Goal: Task Accomplishment & Management: Complete application form

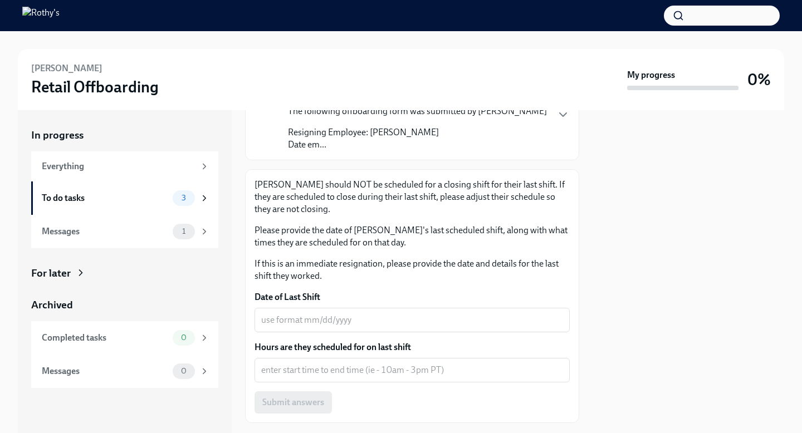
scroll to position [129, 0]
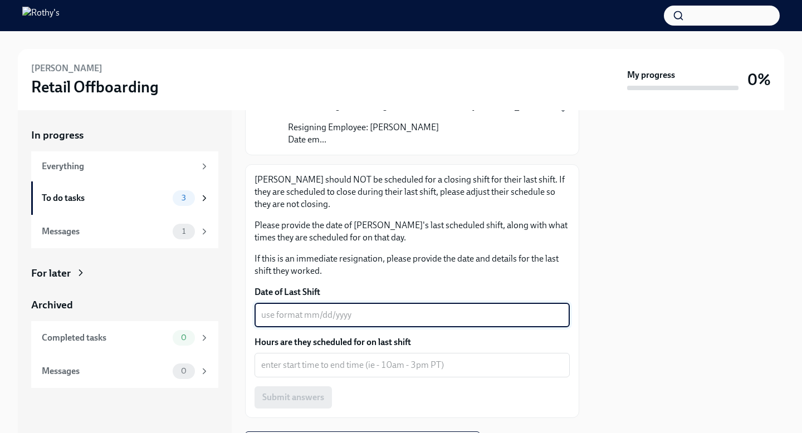
click at [353, 309] on textarea "Date of Last Shift" at bounding box center [412, 315] width 302 height 13
type textarea "0"
type textarea "[DATE]"
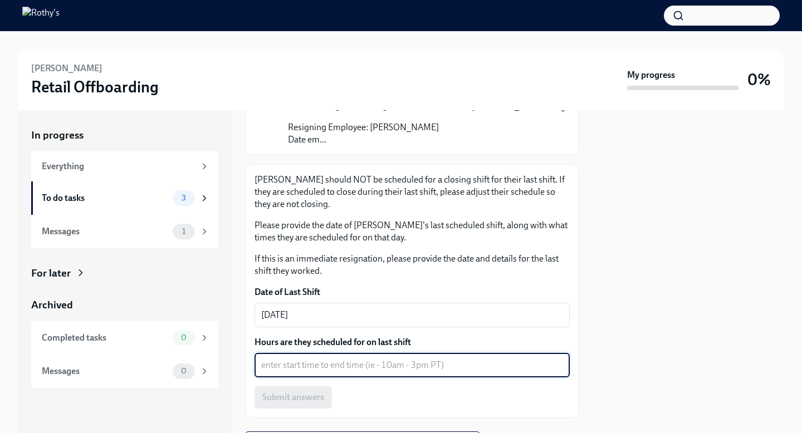
click at [323, 359] on textarea "Hours are they scheduled for on last shift" at bounding box center [412, 365] width 302 height 13
click at [278, 359] on textarea "9:45-6pm" at bounding box center [412, 365] width 302 height 13
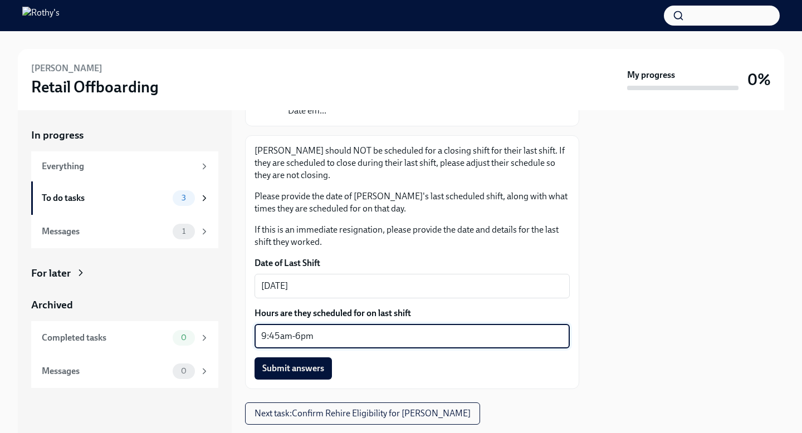
scroll to position [168, 0]
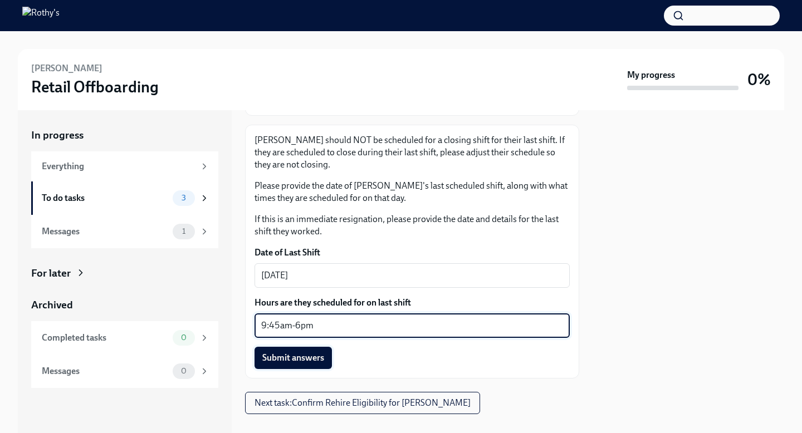
type textarea "9:45am-6pm"
click at [311, 353] on span "Submit answers" at bounding box center [293, 358] width 62 height 11
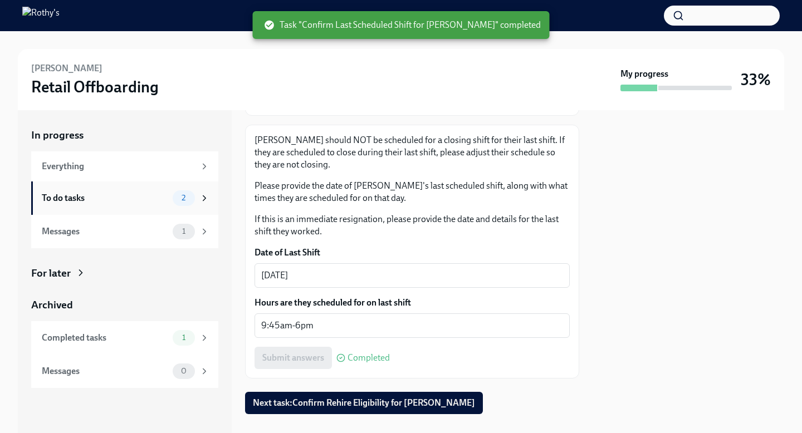
click at [82, 202] on div "To do tasks" at bounding box center [105, 198] width 126 height 12
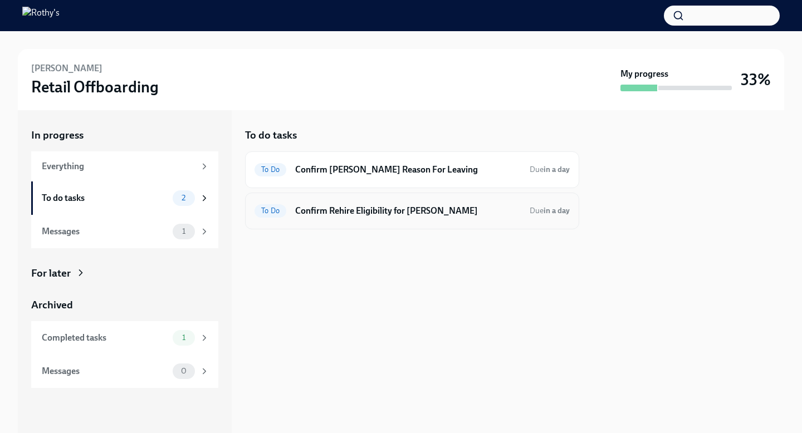
click at [361, 208] on h6 "Confirm Rehire Eligibility for [PERSON_NAME]" at bounding box center [408, 211] width 226 height 12
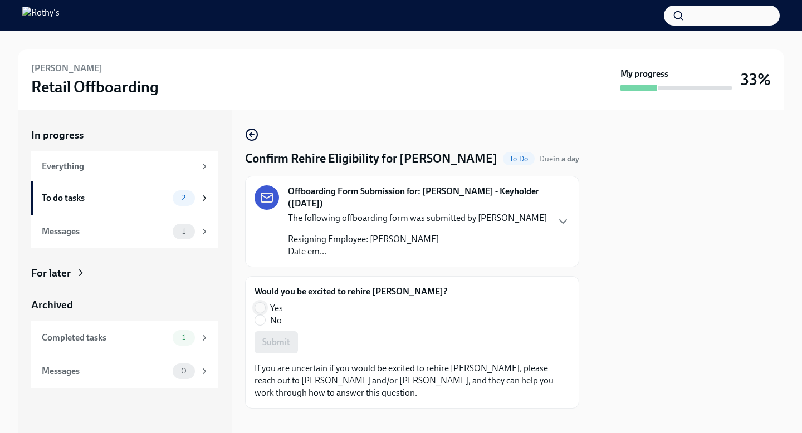
click at [265, 306] on input "Yes" at bounding box center [260, 308] width 10 height 10
radio input "true"
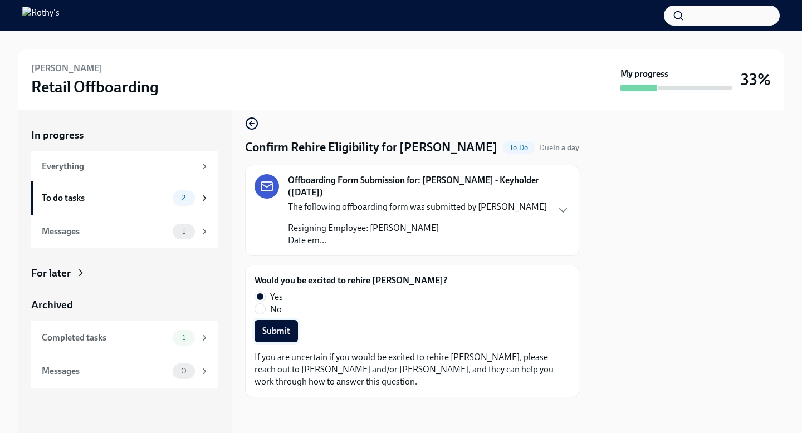
click at [276, 329] on span "Submit" at bounding box center [276, 331] width 28 height 11
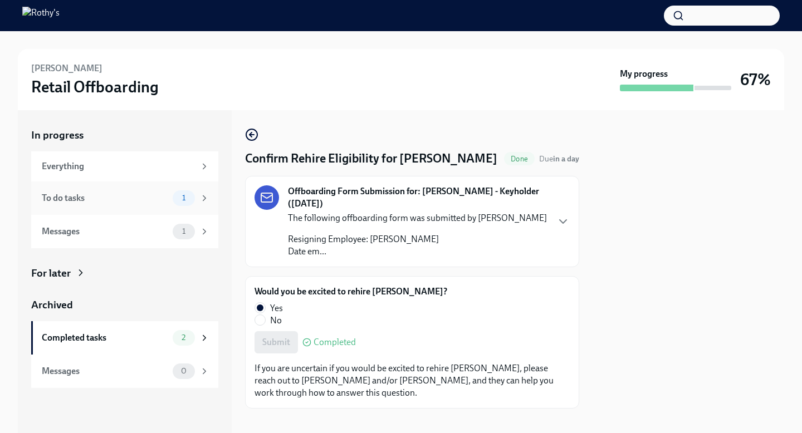
click at [163, 197] on div "To do tasks" at bounding box center [105, 198] width 126 height 12
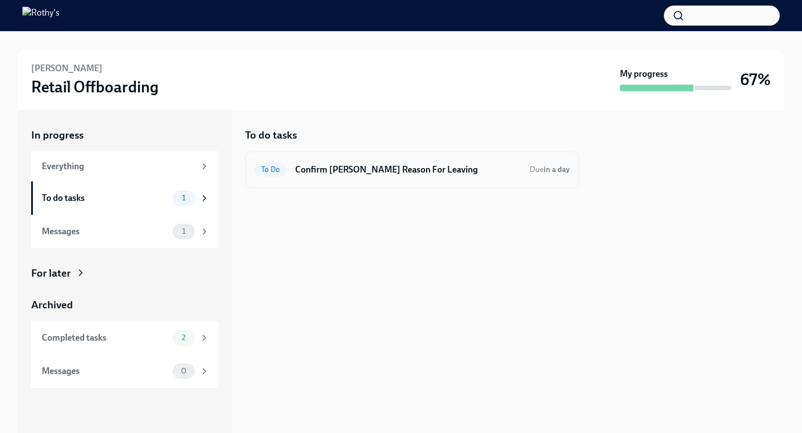
click at [384, 171] on h6 "Confirm [PERSON_NAME] Reason For Leaving" at bounding box center [408, 170] width 226 height 12
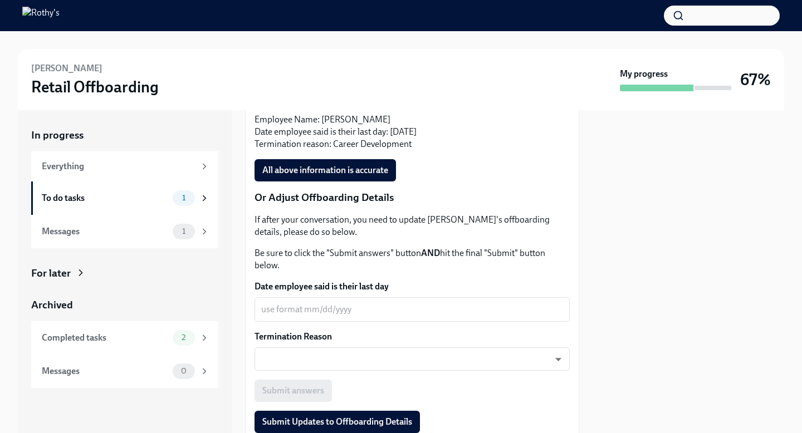
scroll to position [369, 0]
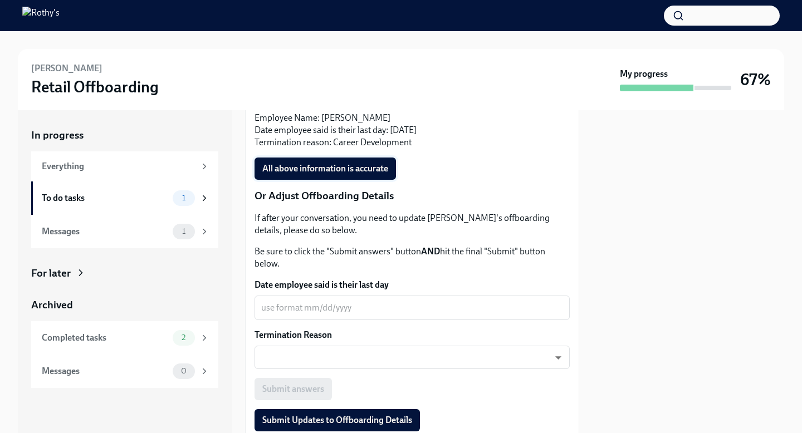
click at [340, 172] on span "All above information is accurate" at bounding box center [325, 168] width 126 height 11
